Goal: Find contact information: Find contact information

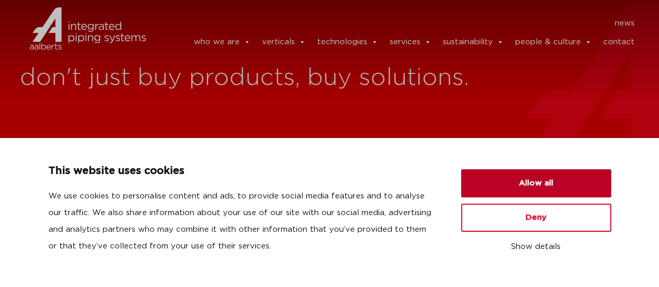
click at [523, 182] on button "Allow all" at bounding box center [536, 183] width 150 height 28
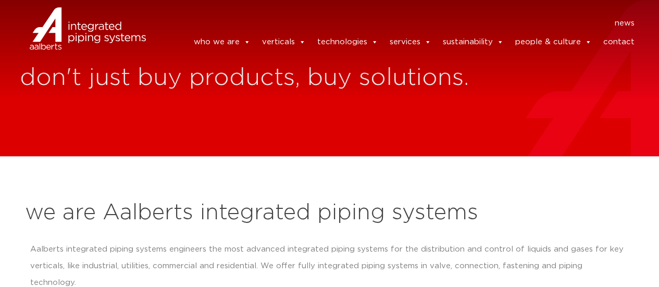
click at [619, 45] on link "contact" at bounding box center [618, 42] width 31 height 21
click at [615, 45] on link "contact" at bounding box center [618, 42] width 31 height 21
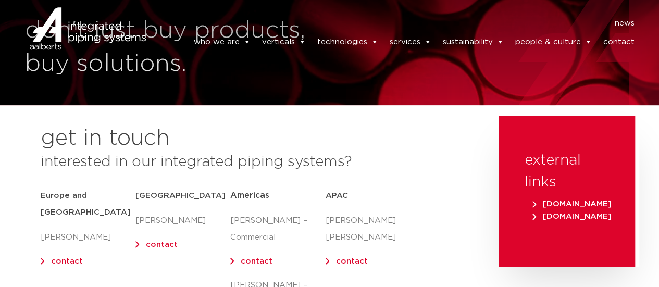
scroll to position [117, 0]
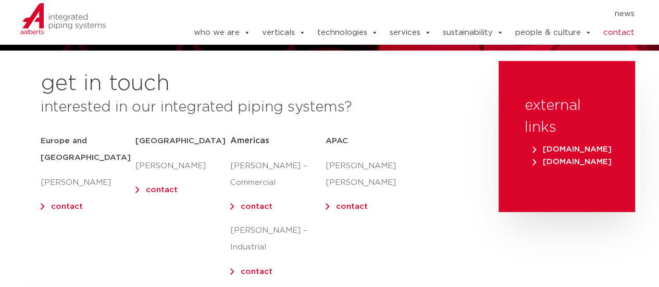
click at [359, 203] on link "contact" at bounding box center [352, 207] width 32 height 8
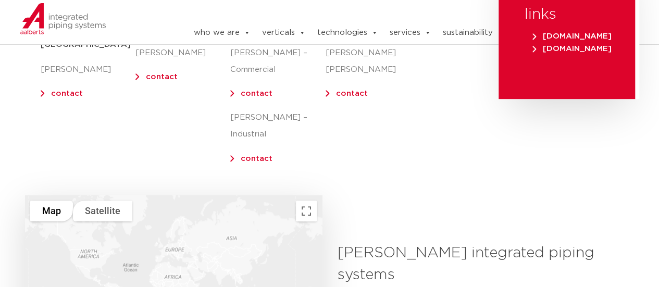
scroll to position [273, 0]
